Goal: Task Accomplishment & Management: Manage account settings

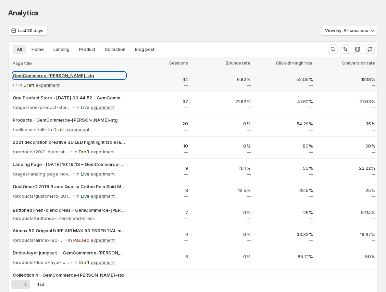
click at [50, 75] on p "GemCommerce-[PERSON_NAME]-stg" at bounding box center [69, 75] width 113 height 7
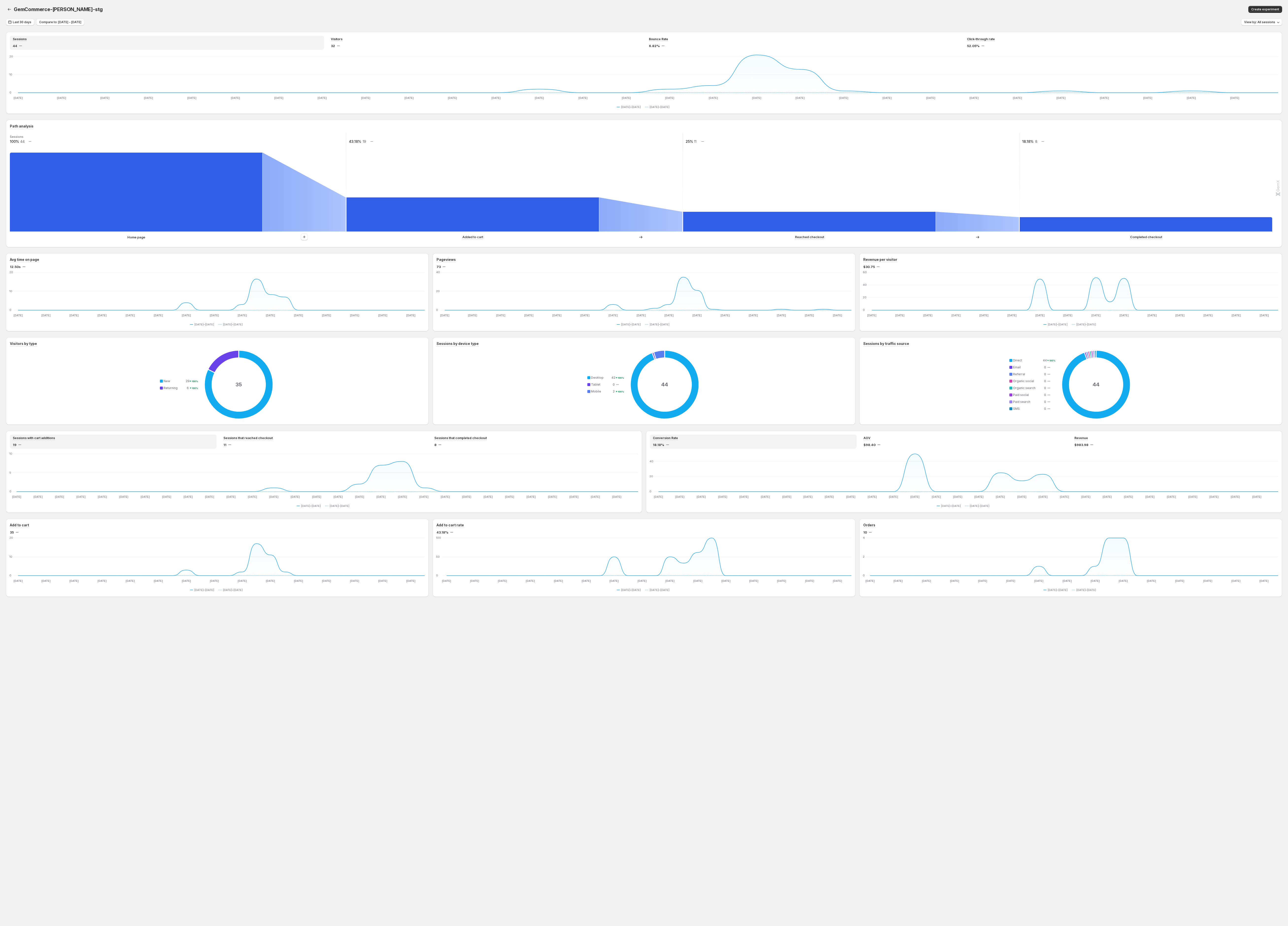
click at [277, 210] on body "GemCommerce-[PERSON_NAME]-stg. This page is ready GemCommerce-[PERSON_NAME]-stg…" at bounding box center [644, 463] width 1288 height 926
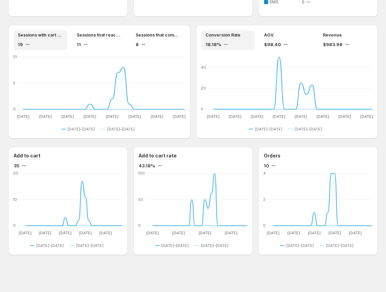
scroll to position [558, 0]
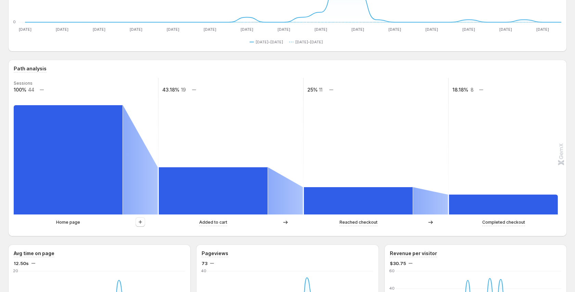
scroll to position [103, 0]
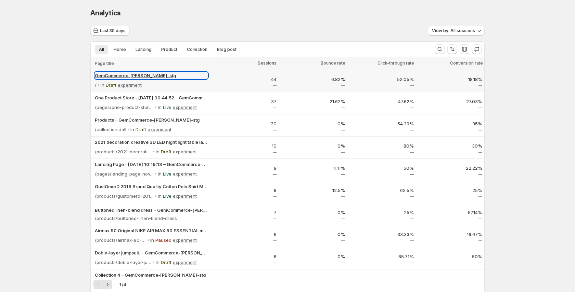
click at [113, 75] on p "GemCommerce-[PERSON_NAME]-stg" at bounding box center [151, 75] width 113 height 7
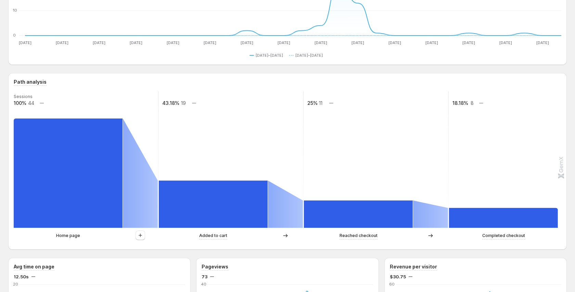
scroll to position [11, 0]
